Goal: Use online tool/utility: Utilize a website feature to perform a specific function

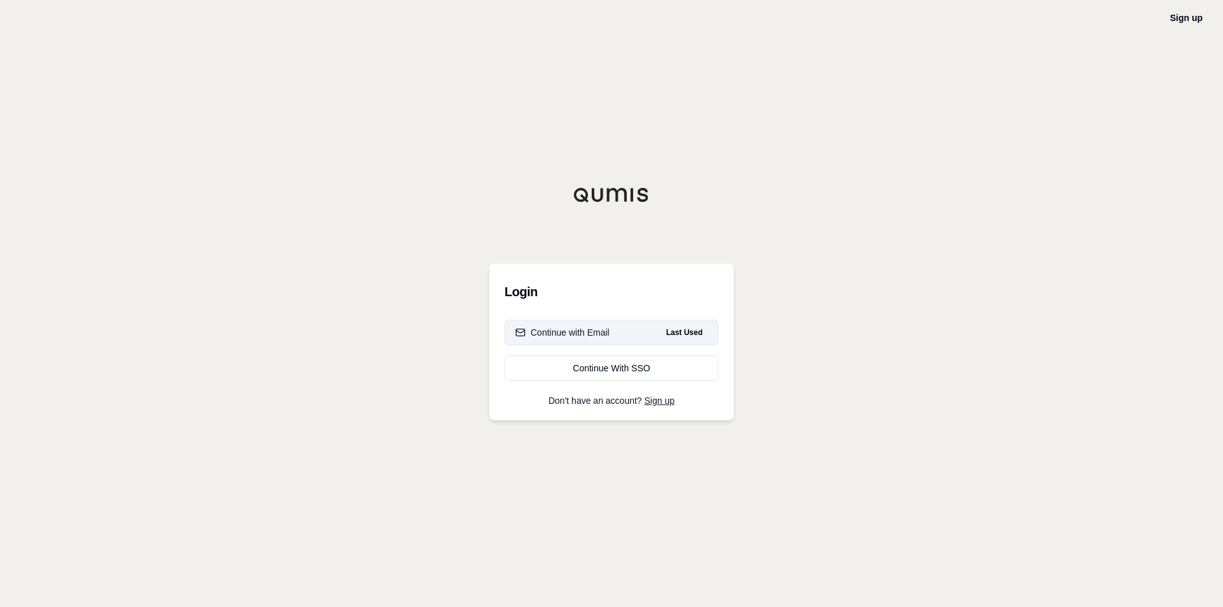
click at [572, 331] on div "Continue with Email" at bounding box center [562, 332] width 94 height 13
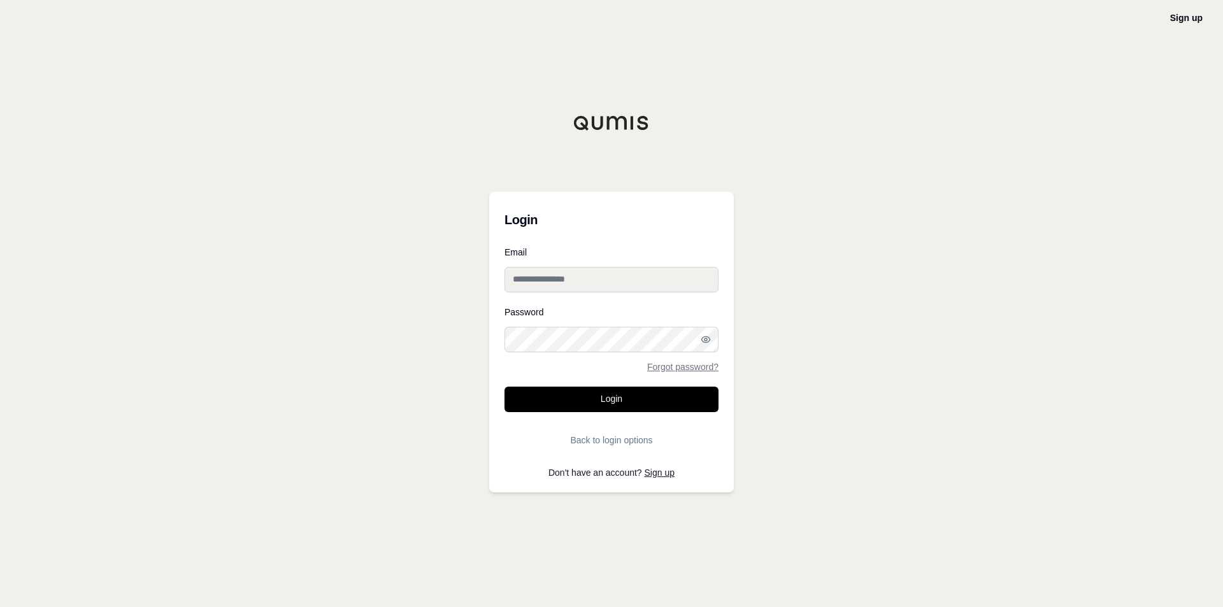
click at [536, 287] on input "Email" at bounding box center [612, 279] width 214 height 25
type input "**********"
click at [557, 412] on button "Login" at bounding box center [612, 399] width 214 height 25
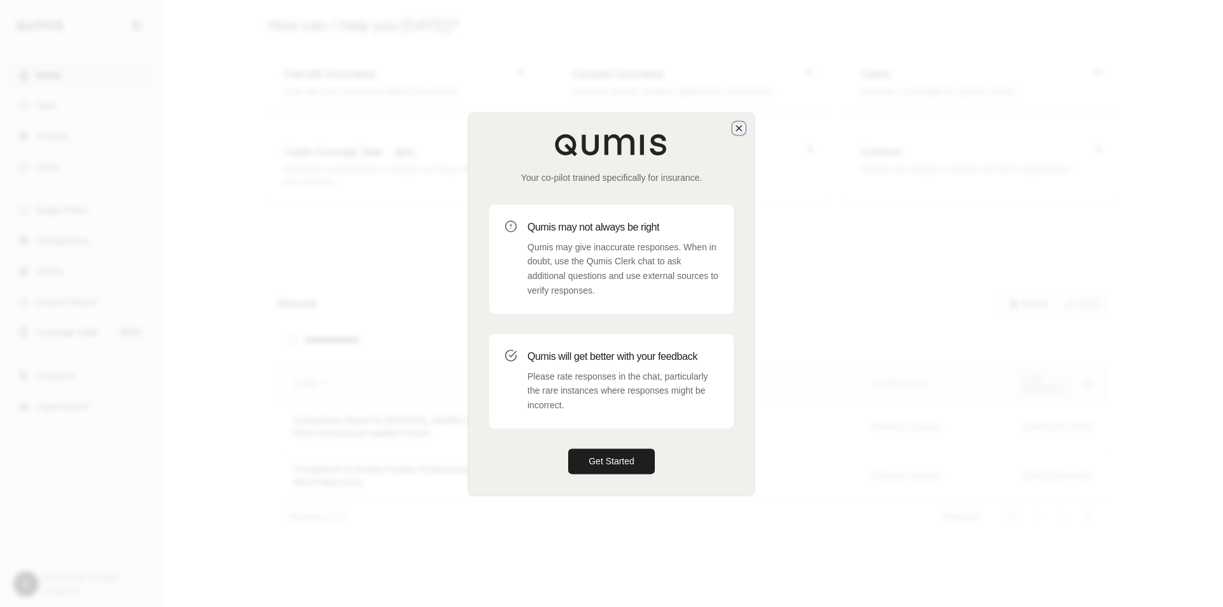
click at [742, 126] on icon "button" at bounding box center [739, 128] width 5 height 5
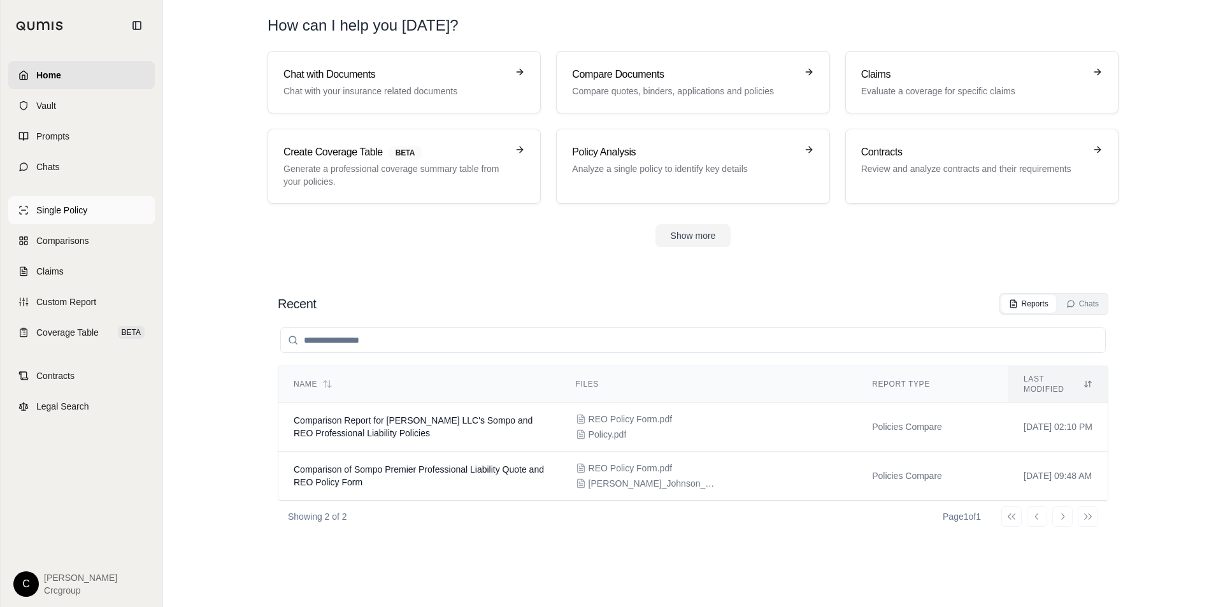
click at [73, 211] on span "Single Policy" at bounding box center [61, 210] width 51 height 13
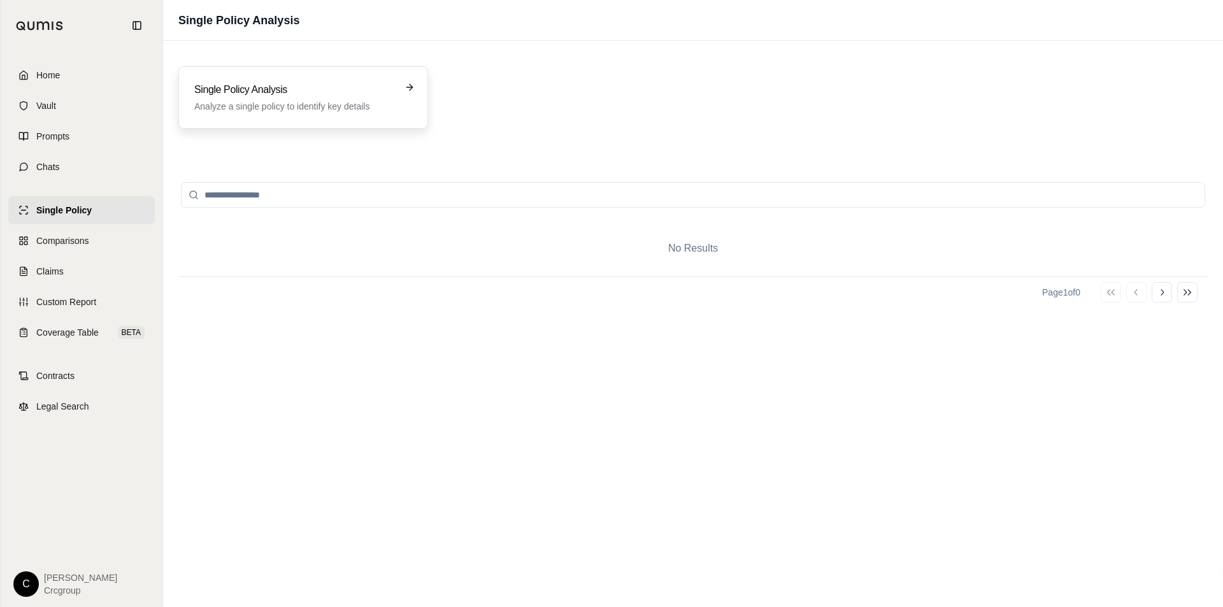
click at [296, 106] on p "Analyze a single policy to identify key details" at bounding box center [294, 106] width 200 height 13
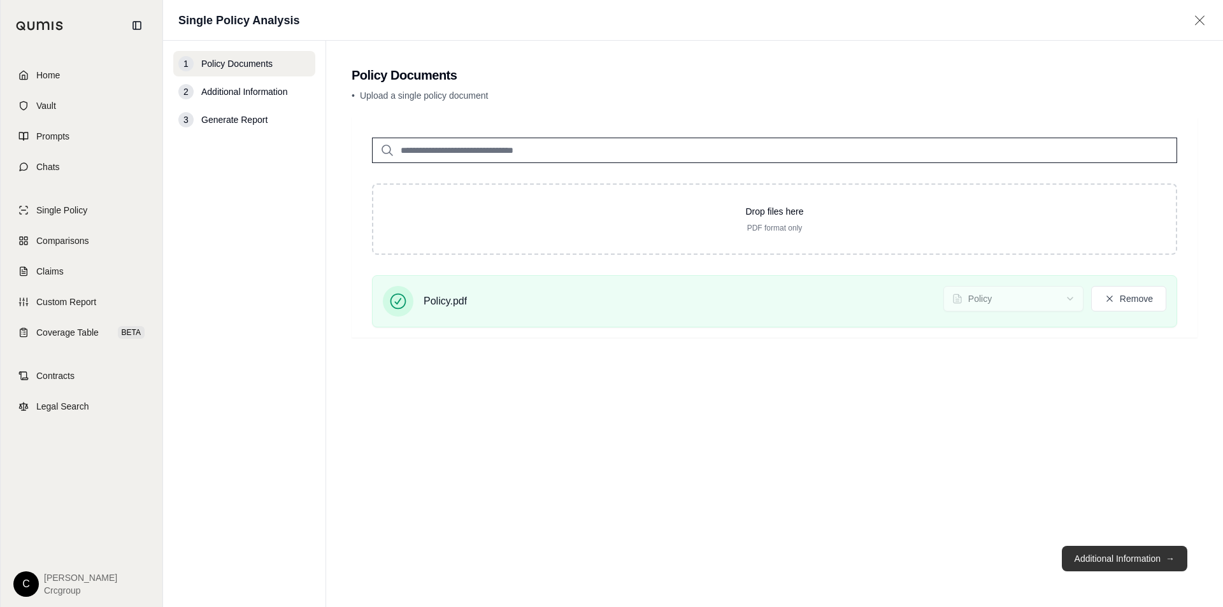
click at [1099, 559] on button "Additional Information →" at bounding box center [1125, 558] width 126 height 25
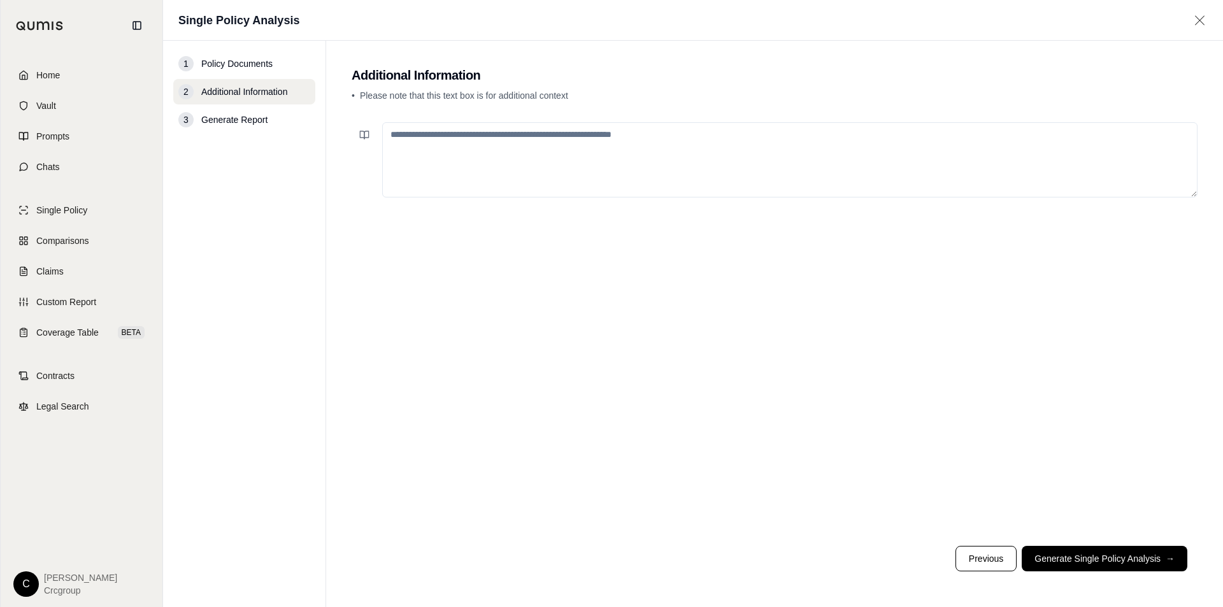
click at [462, 161] on textarea at bounding box center [790, 159] width 816 height 75
type textarea "**********"
click at [1077, 556] on button "Generate Single Policy Analysis →" at bounding box center [1105, 558] width 166 height 25
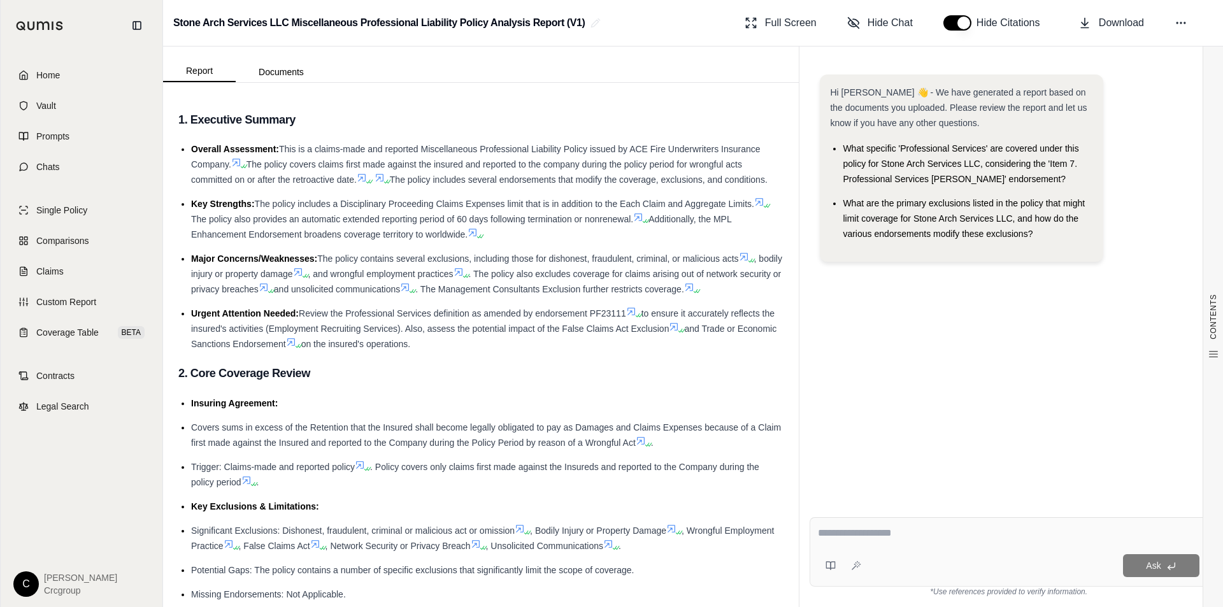
scroll to position [191, 0]
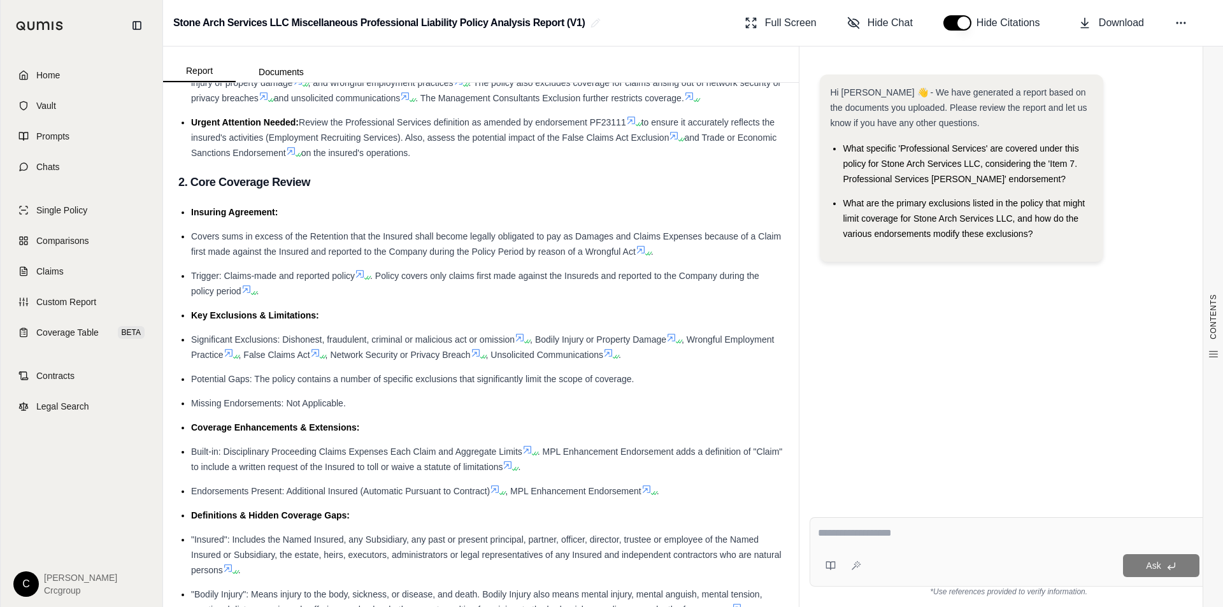
click at [910, 532] on textarea at bounding box center [1009, 533] width 382 height 15
click at [866, 536] on textarea at bounding box center [1009, 533] width 382 height 15
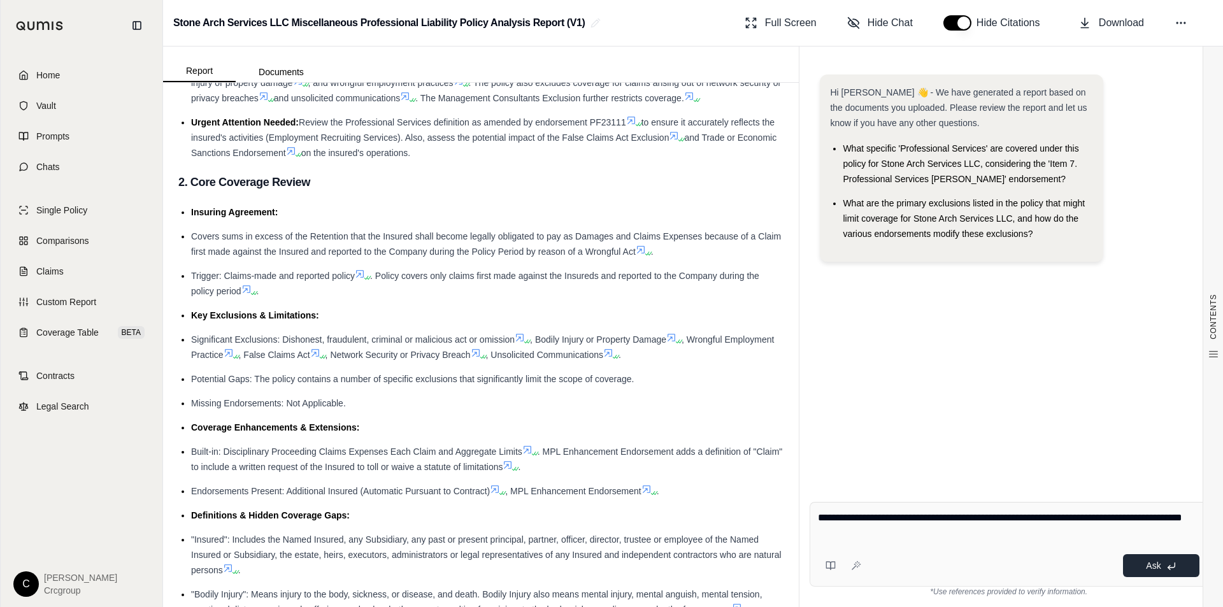
type textarea "**********"
click at [1162, 562] on button "Ask" at bounding box center [1161, 565] width 76 height 23
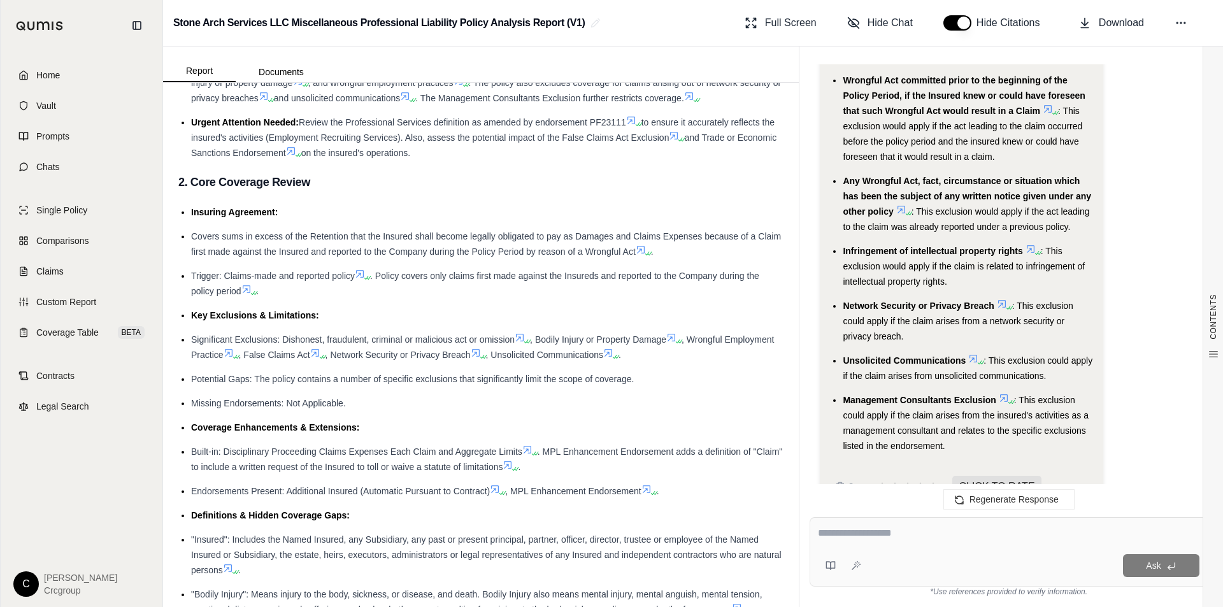
scroll to position [3375, 0]
